Goal: Task Accomplishment & Management: Manage account settings

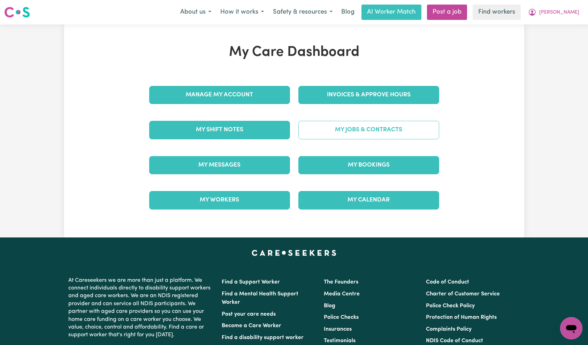
click at [352, 125] on link "My Jobs & Contracts" at bounding box center [368, 130] width 141 height 18
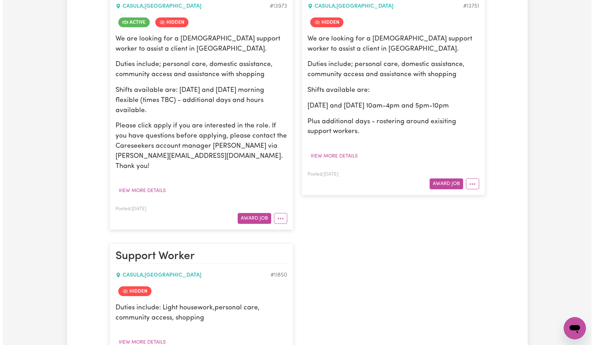
scroll to position [275, 0]
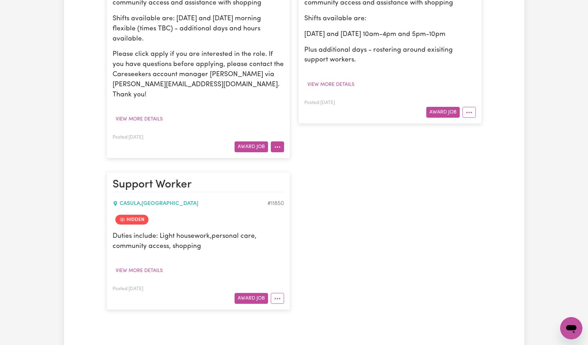
click at [283, 141] on button "More options" at bounding box center [277, 146] width 13 height 11
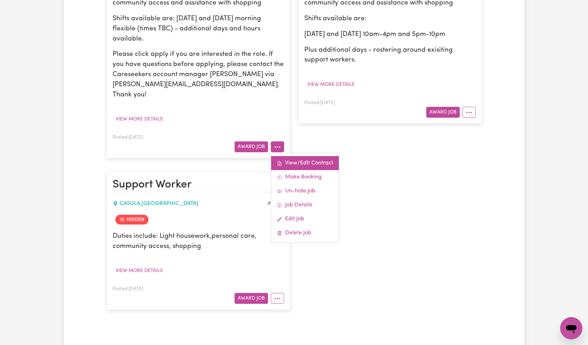
click at [291, 156] on link "View/Edit Contract" at bounding box center [305, 163] width 68 height 14
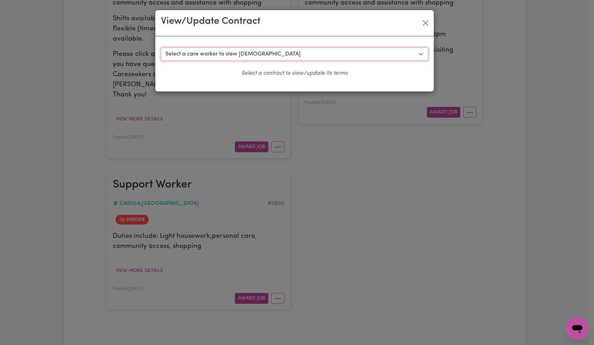
click at [292, 53] on select "Select a care worker to view [DEMOGRAPHIC_DATA] #10089 - [PERSON_NAME] (contrac…" at bounding box center [294, 53] width 267 height 13
select select "9866"
select select "WEEKDAY_DAYTIME"
select select "ASSISTANCE_SELF_CARE"
select select "ONE"
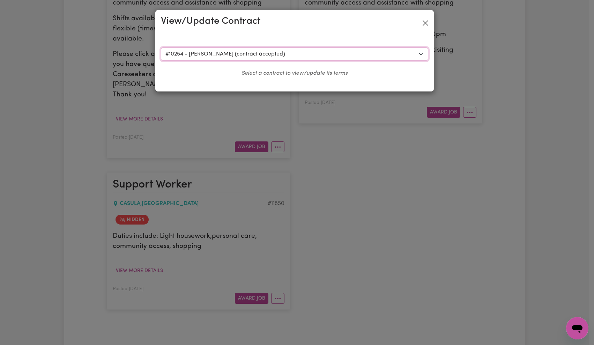
select select "[DATE]"
select select "ASSISTANCE_SELF_CARE"
select select "ONE"
select select "[DATE]"
select select "ASSISTANCE_SELF_CARE"
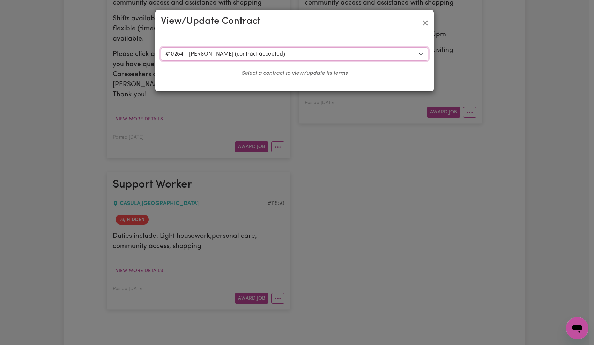
select select "ONE"
select select "PUBLIC_HOLIDAY"
select select "ASSISTANCE_SELF_CARE"
select select "ONE"
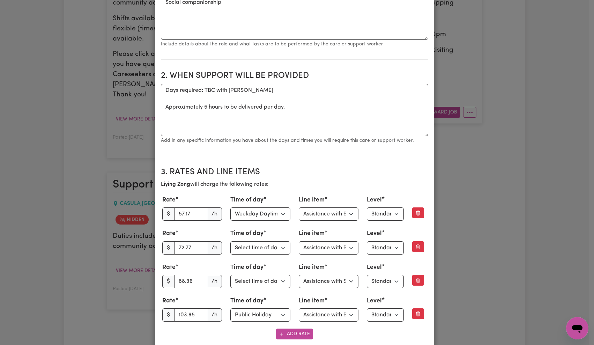
scroll to position [180, 0]
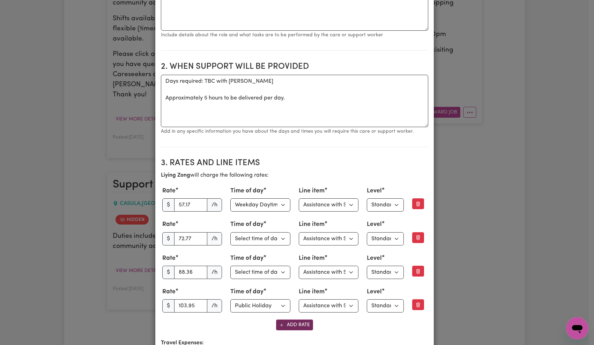
click at [296, 328] on button "Add Rate" at bounding box center [294, 324] width 37 height 11
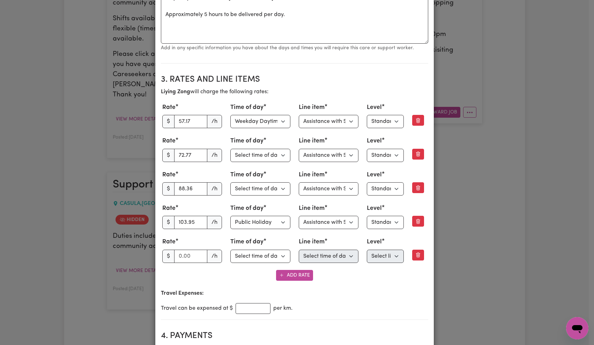
scroll to position [273, 0]
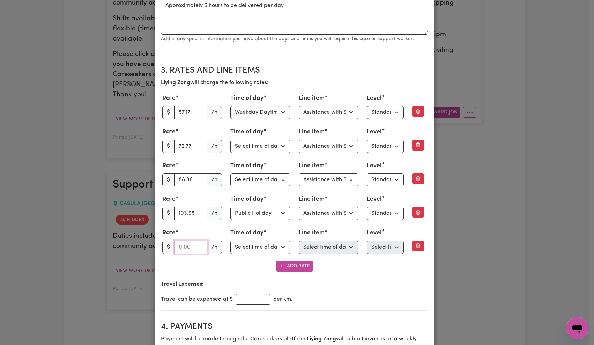
click at [184, 245] on input "number" at bounding box center [190, 246] width 33 height 13
click at [186, 111] on input "57.17" at bounding box center [190, 112] width 33 height 13
click at [185, 248] on input "number" at bounding box center [190, 246] width 33 height 13
paste input "57.17"
type input "57.17"
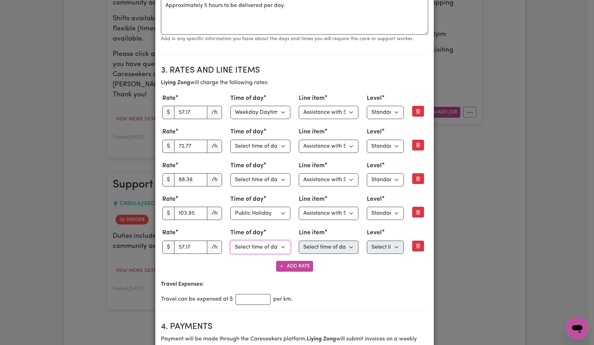
click at [254, 249] on select "Select time of day Weekday Daytime Weekday Evening [DATE] [DATE] Public Holiday…" at bounding box center [260, 246] width 60 height 13
select select "WEEKDAY_EVENING"
click at [307, 250] on select "Select line item Assistance with Self Care Activities Assistance with personal …" at bounding box center [328, 246] width 60 height 13
click at [327, 112] on select "Select line item Assistance with Self Care Activities Assistance with personal …" at bounding box center [328, 112] width 60 height 13
click at [330, 242] on select "Select line item Assistance with Self Care Activities Assistance with personal …" at bounding box center [328, 246] width 60 height 13
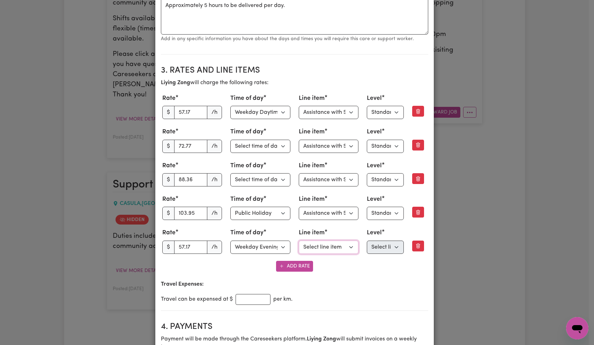
select select "OTHER"
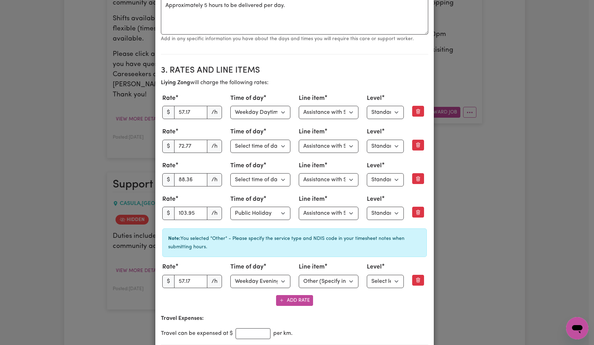
click at [375, 247] on div "Note: You selected "Other" - Please specify the service type and NDIS code in y…" at bounding box center [294, 242] width 264 height 29
click at [379, 275] on select "Select level Standard Level 1 High Intensity Level 2" at bounding box center [384, 280] width 37 height 13
select select "ONE"
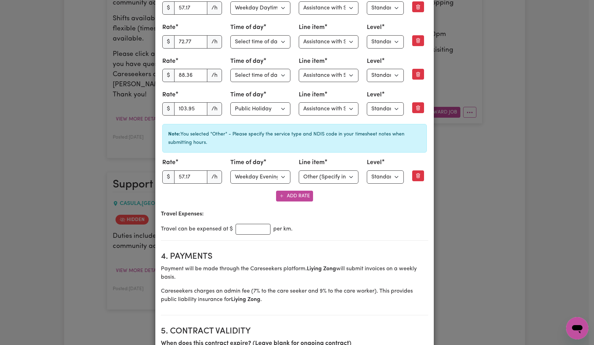
click at [388, 228] on div "Travel can be expensed at $ per km." at bounding box center [294, 229] width 267 height 11
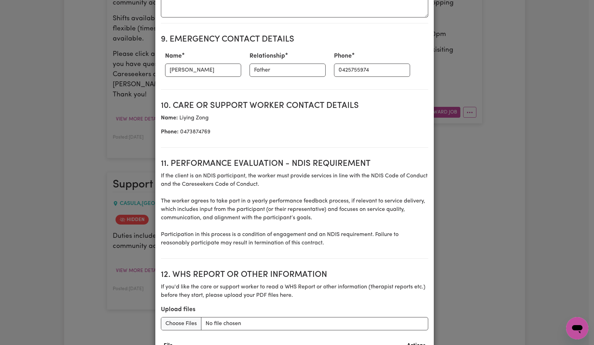
scroll to position [1059, 0]
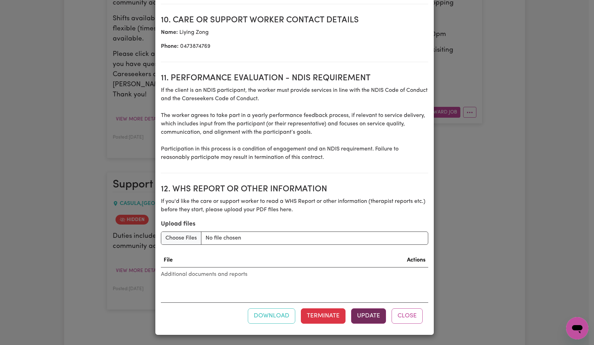
click at [360, 311] on button "Update" at bounding box center [368, 315] width 35 height 15
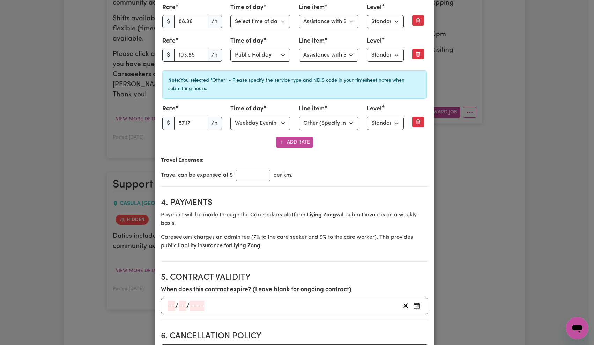
scroll to position [0, 0]
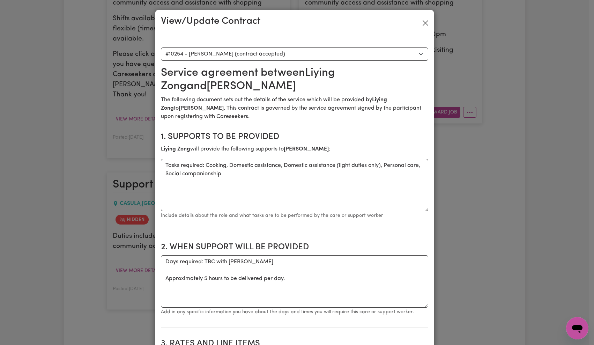
click at [534, 47] on div "View/Update Contract Select a contract to view Select a care worker to view [DE…" at bounding box center [297, 172] width 594 height 345
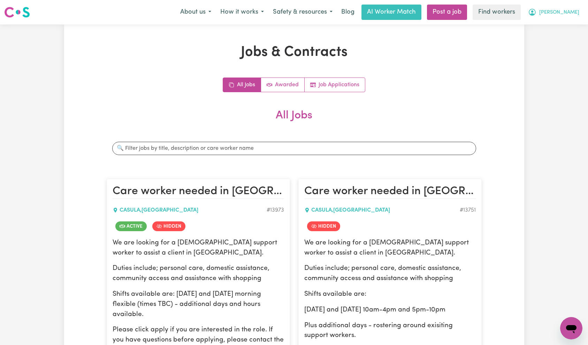
click at [577, 12] on span "[PERSON_NAME]" at bounding box center [559, 13] width 40 height 8
click at [565, 36] on link "Logout" at bounding box center [556, 39] width 55 height 13
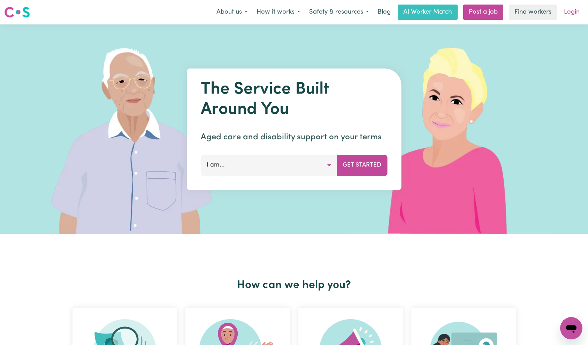
click at [575, 7] on link "Login" at bounding box center [572, 12] width 24 height 15
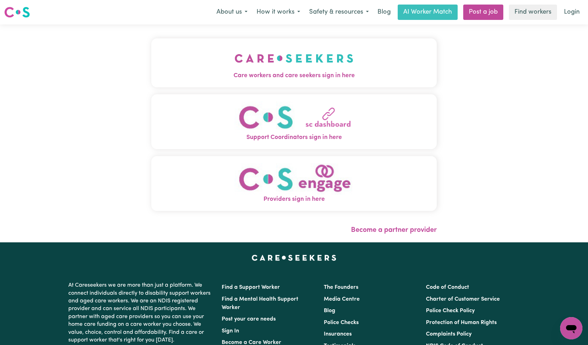
click at [235, 66] on img "Care workers and care seekers sign in here" at bounding box center [294, 58] width 119 height 26
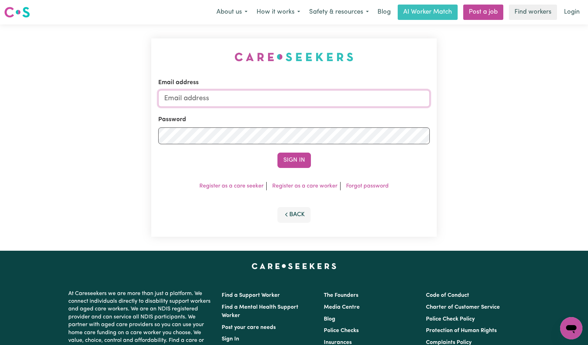
click at [283, 102] on input "Email address" at bounding box center [294, 98] width 272 height 17
type input "[EMAIL_ADDRESS][DOMAIN_NAME]"
click at [290, 162] on button "Sign In" at bounding box center [294, 159] width 33 height 15
